Goal: Find specific page/section: Find specific page/section

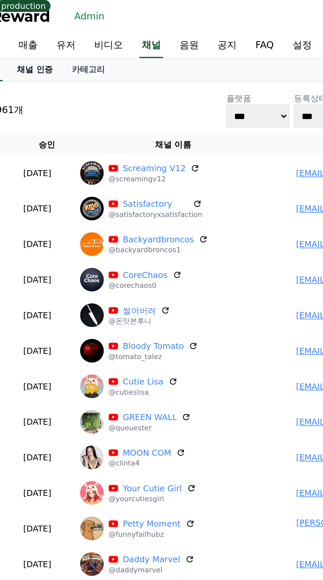
click at [44, 37] on link "채널 인증" at bounding box center [46, 39] width 31 height 13
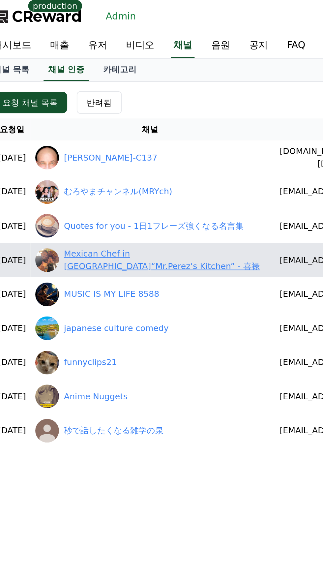
click at [71, 143] on link "Mexican Chef in [GEOGRAPHIC_DATA]“Mr.Perez’s Kitchen” - 喜禄" at bounding box center [100, 145] width 111 height 14
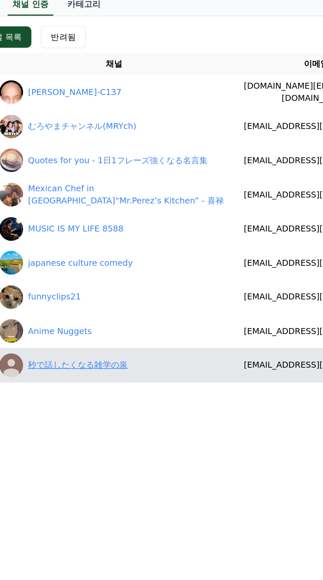
click at [75, 241] on link "秒で話したくなる雑学の泉" at bounding box center [72, 239] width 55 height 7
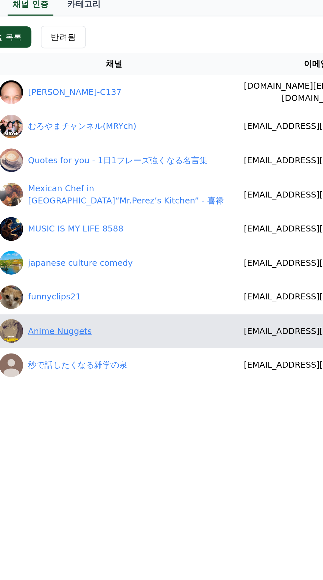
click at [71, 222] on link "Anime Nuggets" at bounding box center [63, 220] width 36 height 7
